Goal: Navigation & Orientation: Understand site structure

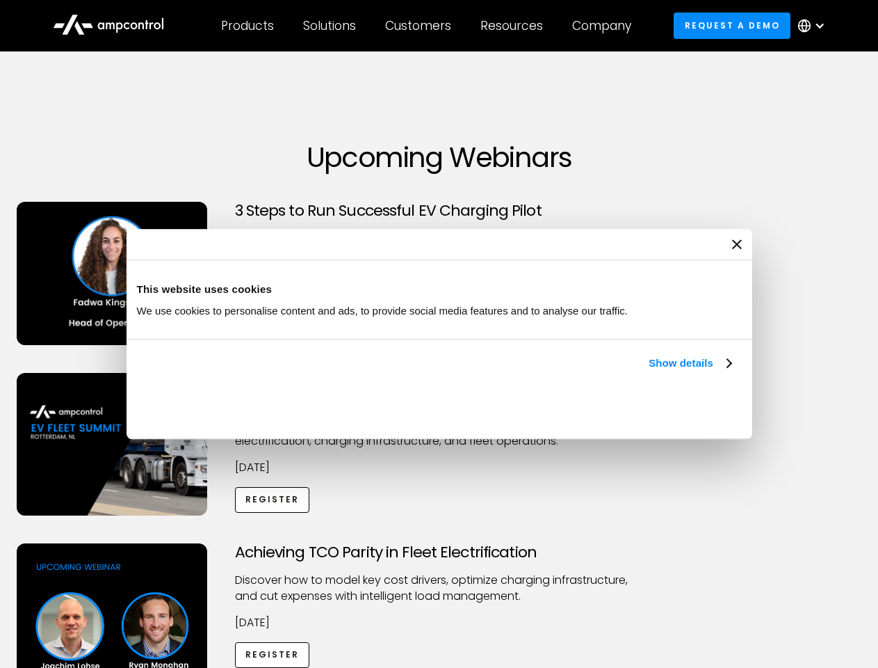
click at [649, 371] on link "Show details" at bounding box center [690, 363] width 82 height 17
click at [0, 0] on div "Necessary cookies help make a website usable by enabling basic functions like p…" at bounding box center [0, 0] width 0 height 0
click at [428, 26] on div "Customers" at bounding box center [418, 25] width 66 height 15
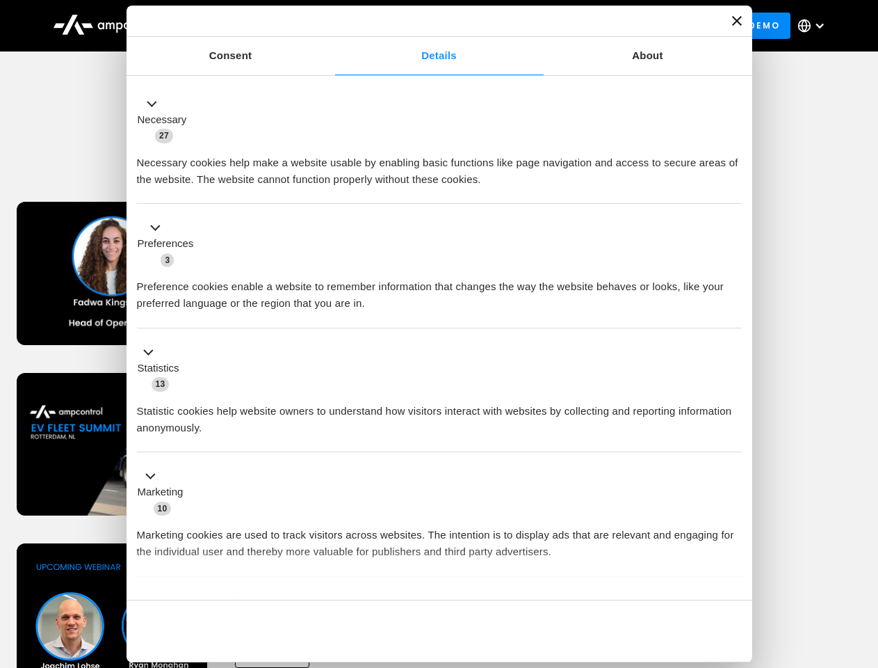
click at [247, 26] on div "Products" at bounding box center [247, 25] width 53 height 15
click at [330, 26] on div "Solutions" at bounding box center [329, 25] width 53 height 15
click at [421, 26] on div "Customers" at bounding box center [418, 25] width 66 height 15
click at [515, 26] on div "Resources" at bounding box center [512, 25] width 63 height 15
click at [606, 26] on div "Company" at bounding box center [601, 25] width 59 height 15
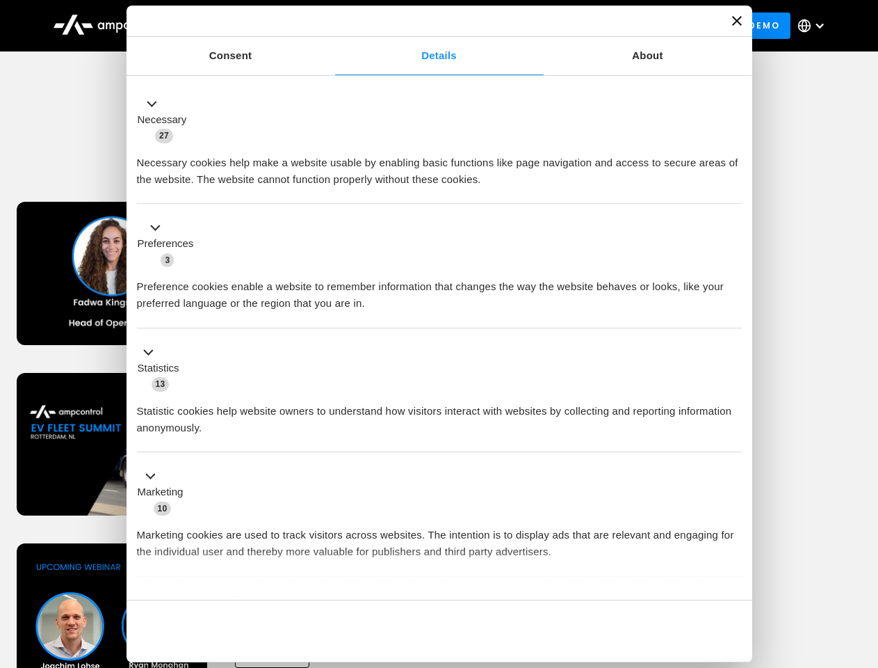
click at [815, 26] on div at bounding box center [819, 25] width 11 height 11
